Goal: Communication & Community: Answer question/provide support

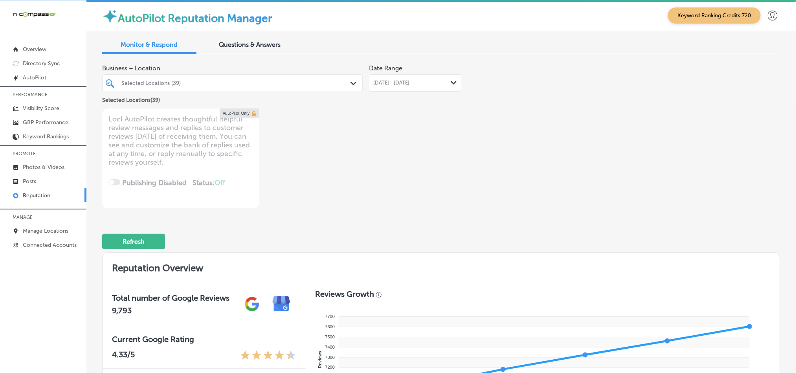
scroll to position [561, 0]
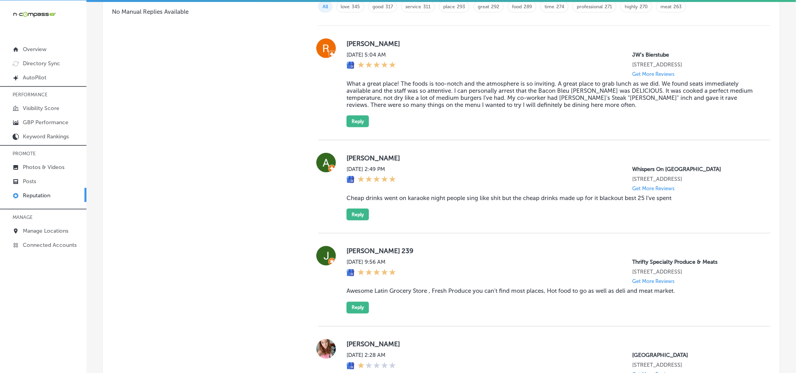
click at [421, 48] on div "[PERSON_NAME] [DATE] 5:04 AM JW's Bierstube [STREET_ADDRESS] Get More Reviews W…" at bounding box center [551, 82] width 411 height 89
drag, startPoint x: 342, startPoint y: 44, endPoint x: 399, endPoint y: 40, distance: 56.7
click at [399, 40] on div "[PERSON_NAME] [DATE] 5:04 AM JW's Bierstube [STREET_ADDRESS] Get More Reviews W…" at bounding box center [544, 82] width 452 height 89
copy label "[PERSON_NAME]"
click at [447, 96] on blockquote "What a great place! The foods is too-notch and the atmosphere is so inviting. A…" at bounding box center [551, 94] width 411 height 28
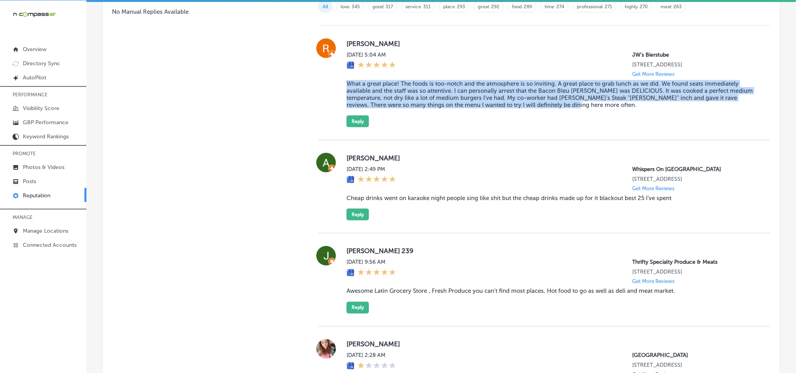
drag, startPoint x: 344, startPoint y: 84, endPoint x: 582, endPoint y: 105, distance: 239.3
click at [582, 105] on blockquote "What a great place! The foods is too-notch and the atmosphere is so inviting. A…" at bounding box center [551, 94] width 411 height 28
copy blockquote "What a great place! The foods is too-notch and the atmosphere is so inviting. A…"
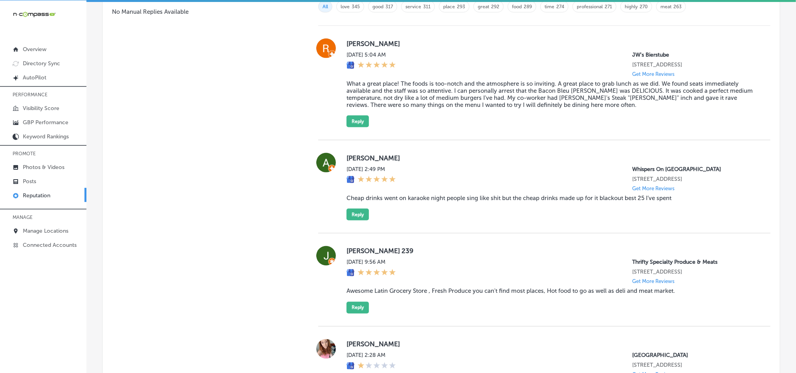
click at [561, 146] on div "[PERSON_NAME] [DATE] 2:49 PM Whispers On [GEOGRAPHIC_DATA] [STREET_ADDRESS] Get…" at bounding box center [544, 186] width 452 height 93
click at [352, 119] on button "Reply" at bounding box center [357, 121] width 22 height 12
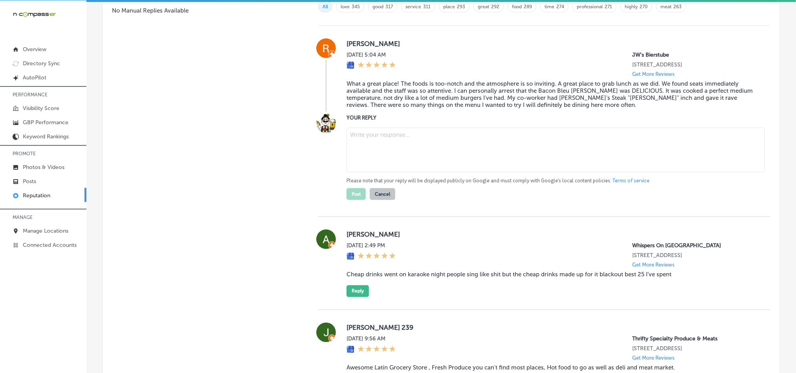
scroll to position [560, 0]
click at [439, 171] on textarea at bounding box center [555, 151] width 418 height 45
paste textarea "Thank you, [PERSON_NAME], for your fantastic review! We’re thrilled to hear tha…"
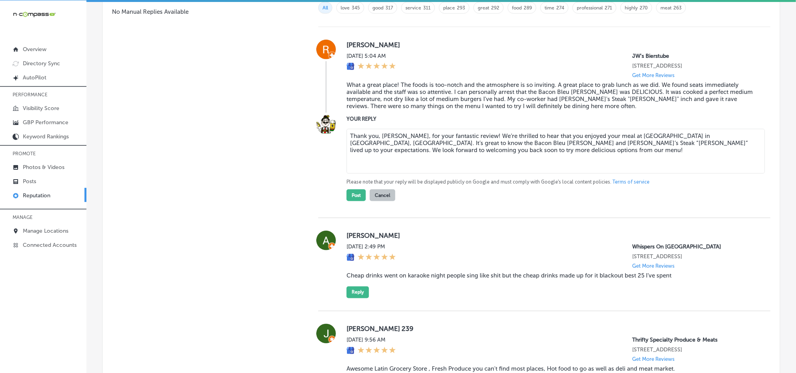
click at [486, 131] on textarea "Thank you, [PERSON_NAME], for your fantastic review! We’re thrilled to hear tha…" at bounding box center [555, 151] width 418 height 45
type textarea "Thank you, [PERSON_NAME], for your fantastic review! We’re glad to hear that yo…"
type textarea "x"
type textarea "Thank you, [PERSON_NAME], for your fantastic review! We’re glad to hear that yo…"
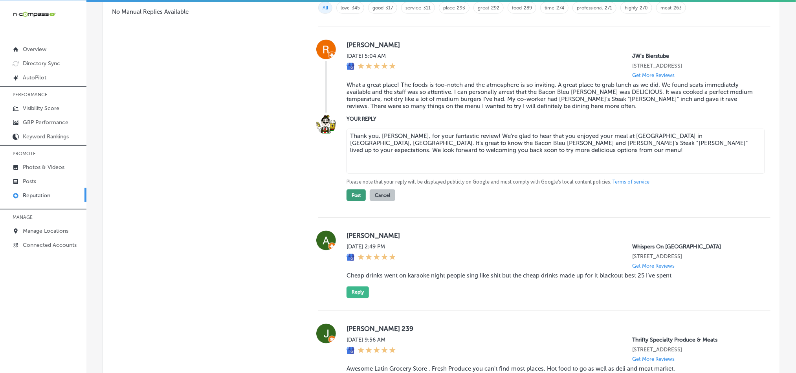
click at [348, 193] on button "Post" at bounding box center [355, 195] width 19 height 12
type textarea "x"
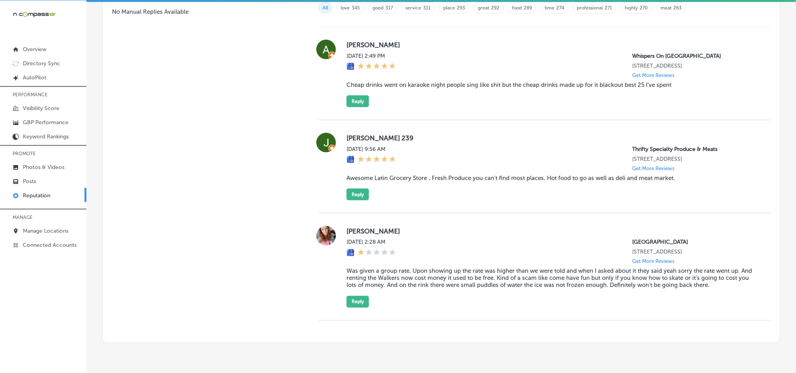
drag, startPoint x: 342, startPoint y: 46, endPoint x: 420, endPoint y: 45, distance: 77.8
click at [420, 45] on div "[PERSON_NAME] [DATE] 2:49 PM Whispers On [GEOGRAPHIC_DATA] [STREET_ADDRESS] Get…" at bounding box center [544, 74] width 452 height 68
copy label "[PERSON_NAME]"
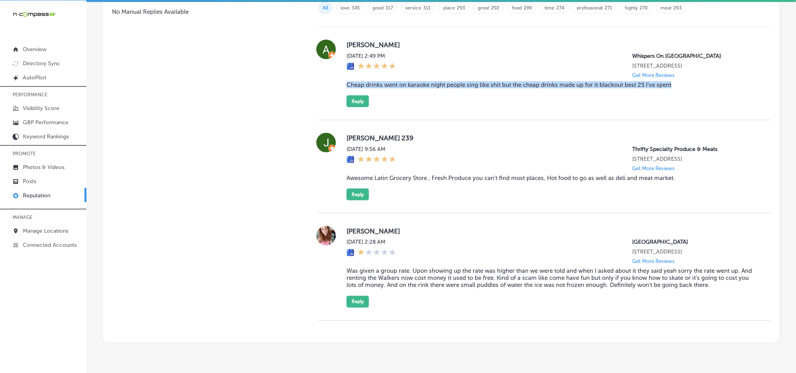
drag, startPoint x: 342, startPoint y: 84, endPoint x: 685, endPoint y: 95, distance: 343.0
click at [685, 95] on div "[PERSON_NAME] [DATE] 2:49 PM Whispers On [GEOGRAPHIC_DATA] [STREET_ADDRESS] Get…" at bounding box center [544, 74] width 452 height 68
copy blockquote "Cheap drinks went on karaoke night people sing like shit but the cheap drinks m…"
click at [413, 113] on div "[PERSON_NAME] [DATE] 2:49 PM Whispers On [GEOGRAPHIC_DATA] [STREET_ADDRESS] Get…" at bounding box center [544, 73] width 452 height 93
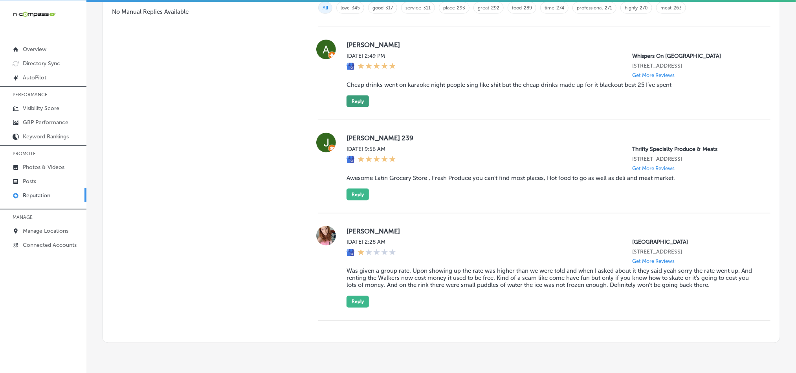
click at [355, 107] on button "Reply" at bounding box center [357, 101] width 22 height 12
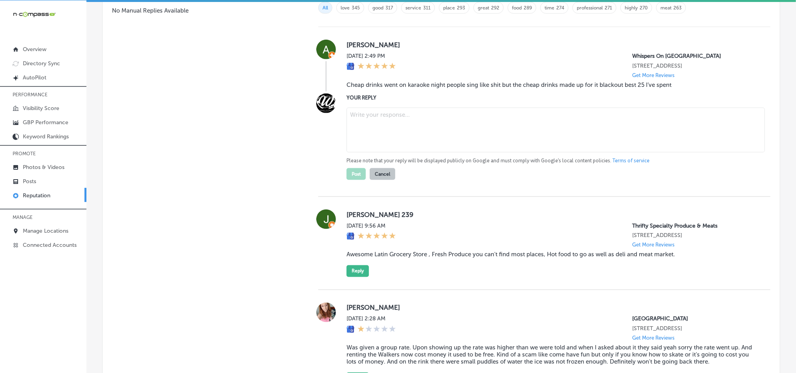
scroll to position [558, 0]
click at [394, 126] on textarea at bounding box center [555, 131] width 418 height 45
paste textarea "Hi [PERSON_NAME], thank you for the review! We’re glad you enjoyed the cheap dr…"
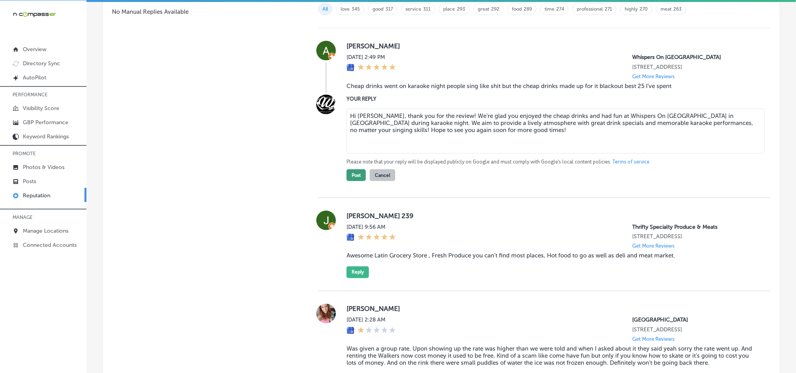
type textarea "Hi [PERSON_NAME], thank you for the review! We’re glad you enjoyed the cheap dr…"
click at [354, 181] on button "Post" at bounding box center [355, 175] width 19 height 12
type textarea "x"
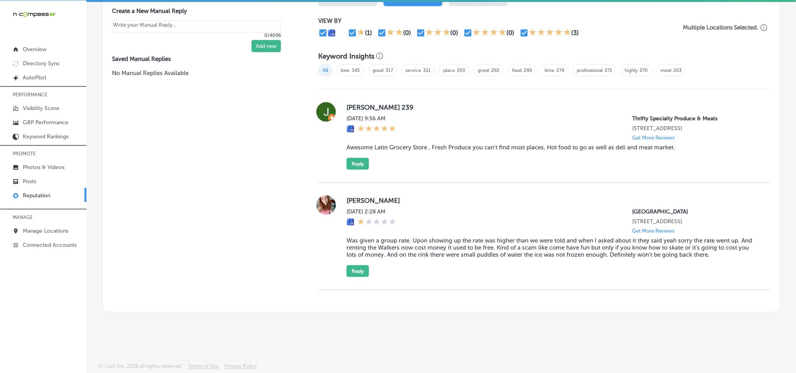
scroll to position [503, 0]
drag, startPoint x: 342, startPoint y: 101, endPoint x: 387, endPoint y: 98, distance: 44.9
click at [387, 102] on div "Jack 239 [DATE] 9:56 AM Thrifty Specialty Produce & Meats [STREET_ADDRESS] Get …" at bounding box center [544, 136] width 452 height 68
copy label "[PERSON_NAME] 239"
click at [364, 144] on blockquote "Awesome Latin Grocery Store , Fresh Produce you can't find most places, Hot foo…" at bounding box center [551, 147] width 411 height 7
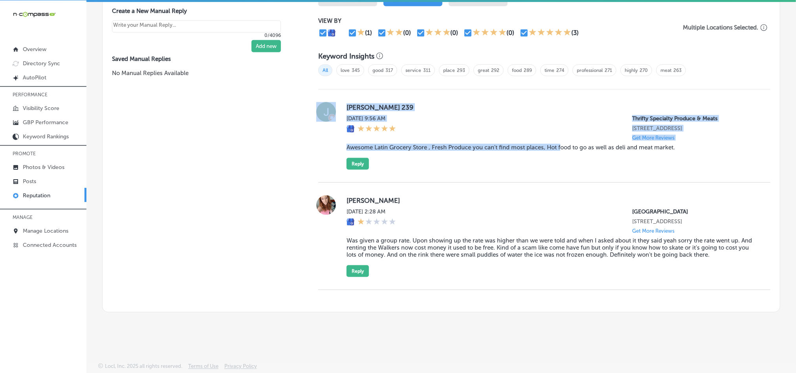
drag, startPoint x: 336, startPoint y: 137, endPoint x: 559, endPoint y: 138, distance: 222.7
click at [559, 138] on div "Jack 239 [DATE] 9:56 AM Thrifty Specialty Produce & Meats [STREET_ADDRESS] Get …" at bounding box center [544, 136] width 452 height 68
drag, startPoint x: 560, startPoint y: 138, endPoint x: 620, endPoint y: 148, distance: 60.9
click at [560, 144] on blockquote "Awesome Latin Grocery Store , Fresh Produce you can't find most places, Hot foo…" at bounding box center [551, 147] width 411 height 7
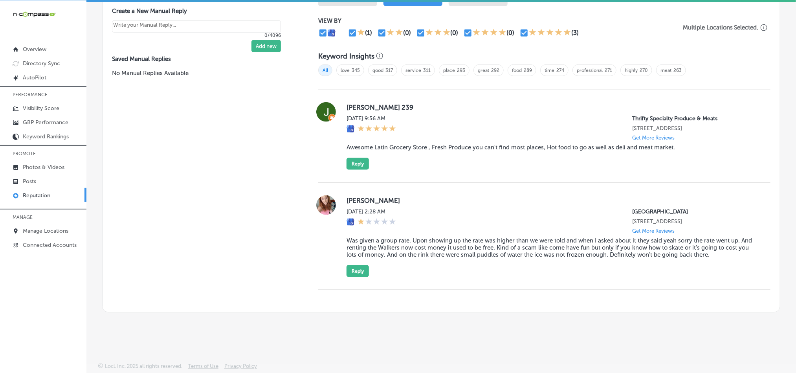
click at [675, 143] on div "Jack 239 [DATE] 9:56 AM Thrifty Specialty Produce & Meats [STREET_ADDRESS] Get …" at bounding box center [551, 136] width 411 height 68
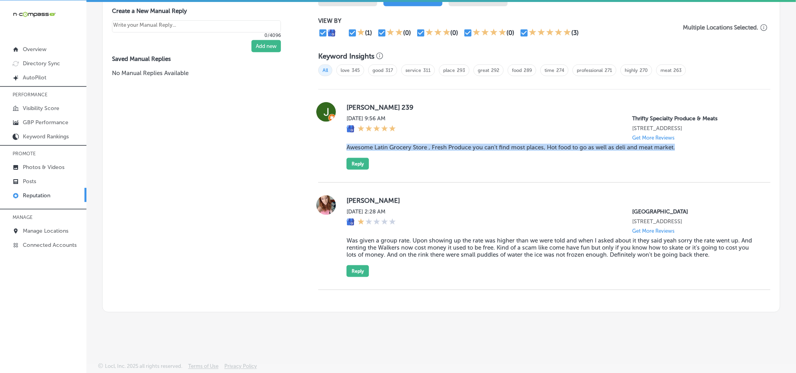
drag, startPoint x: 679, startPoint y: 138, endPoint x: 340, endPoint y: 142, distance: 338.2
click at [340, 142] on div "Jack 239 [DATE] 9:56 AM Thrifty Specialty Produce & Meats [STREET_ADDRESS] Get …" at bounding box center [544, 136] width 452 height 68
copy blockquote "Awesome Latin Grocery Store , Fresh Produce you can't find most places, Hot foo…"
click at [446, 157] on div "Jack 239 [DATE] 9:56 AM Thrifty Specialty Produce & Meats [STREET_ADDRESS] Get …" at bounding box center [551, 136] width 411 height 68
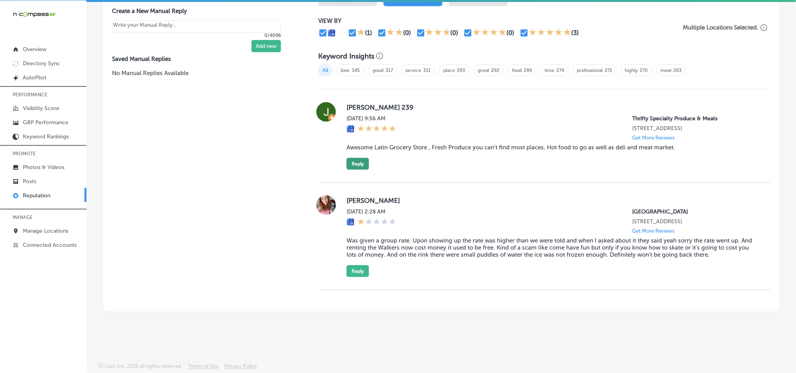
click at [346, 158] on button "Reply" at bounding box center [357, 164] width 22 height 12
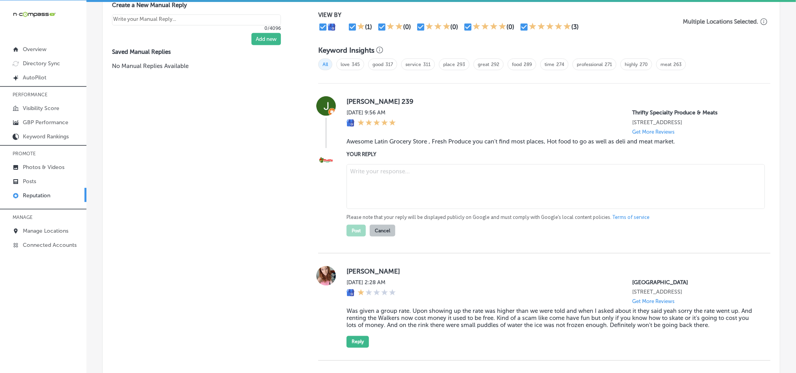
click at [408, 185] on textarea at bounding box center [555, 186] width 418 height 45
paste textarea "Thank you for the great review, [PERSON_NAME]! We're thrilled to hear you enjoy…"
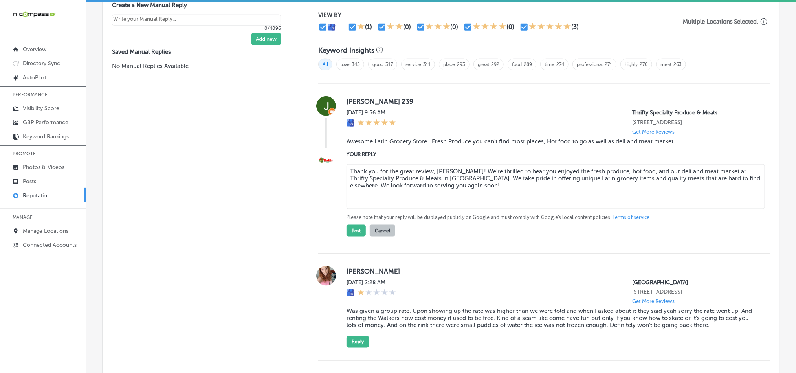
click at [480, 166] on textarea "Thank you for the great review, [PERSON_NAME]! We're thrilled to hear you enjoy…" at bounding box center [555, 186] width 418 height 45
type textarea "Thank you for the great review, [PERSON_NAME]! We're glad to hear you enjoyed t…"
click at [520, 208] on div "Thank you for the great review, [PERSON_NAME]! We're glad to hear you enjoyed t…" at bounding box center [551, 187] width 411 height 46
click at [351, 232] on button "Post" at bounding box center [355, 231] width 19 height 12
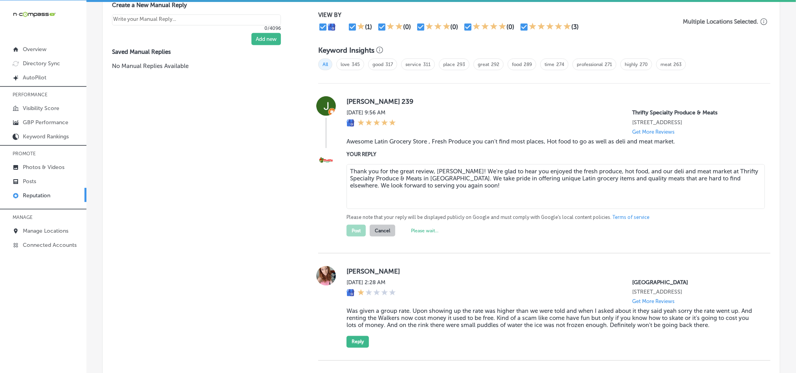
scroll to position [409, 0]
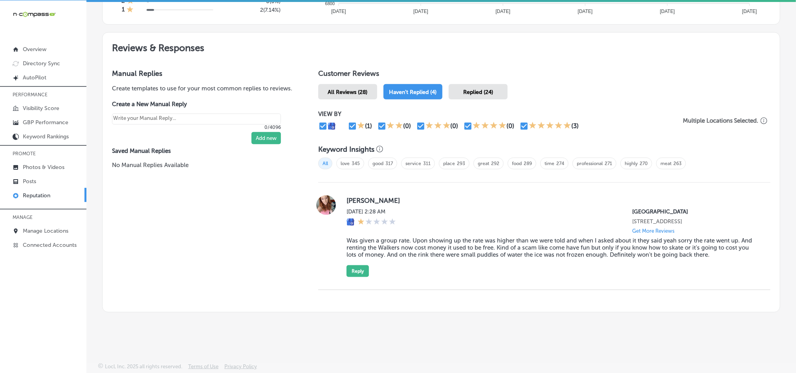
click at [488, 89] on span "Replied (24)" at bounding box center [478, 92] width 30 height 7
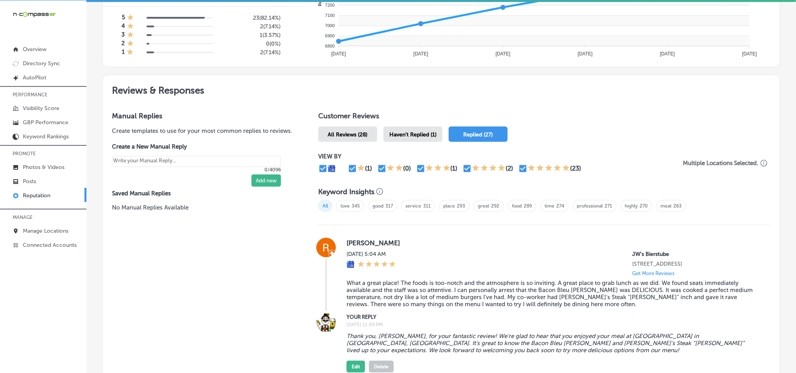
scroll to position [326, 0]
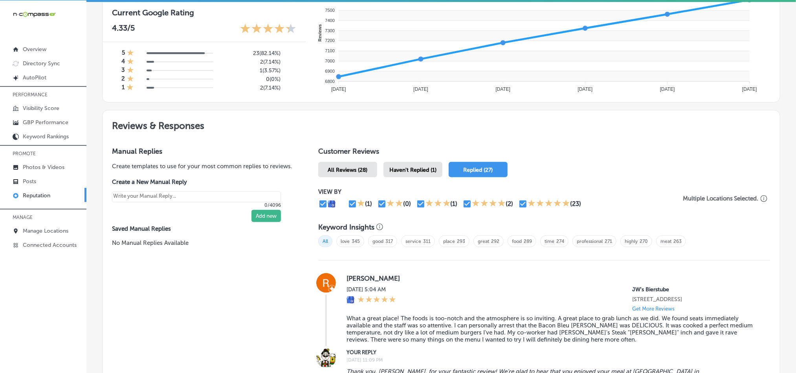
click at [413, 163] on div "Haven't Replied (1)" at bounding box center [412, 169] width 59 height 15
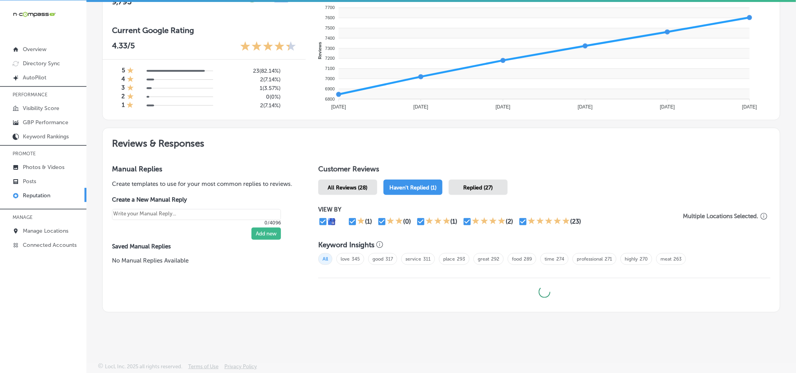
scroll to position [307, 0]
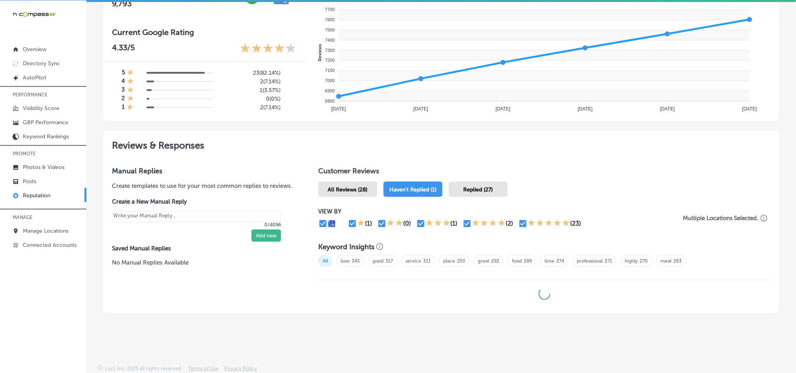
type textarea "x"
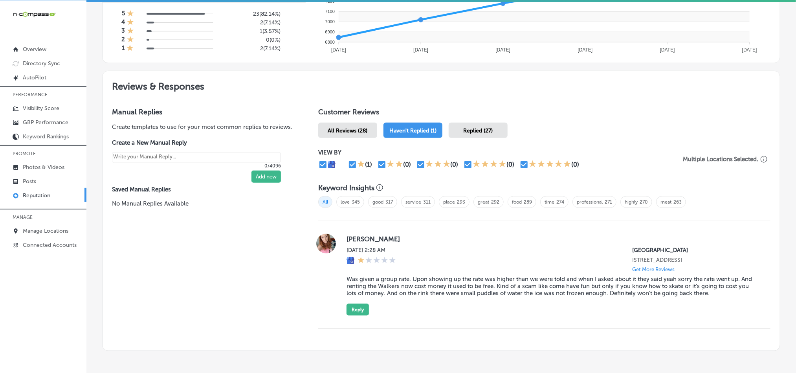
scroll to position [409, 0]
